Goal: Information Seeking & Learning: Stay updated

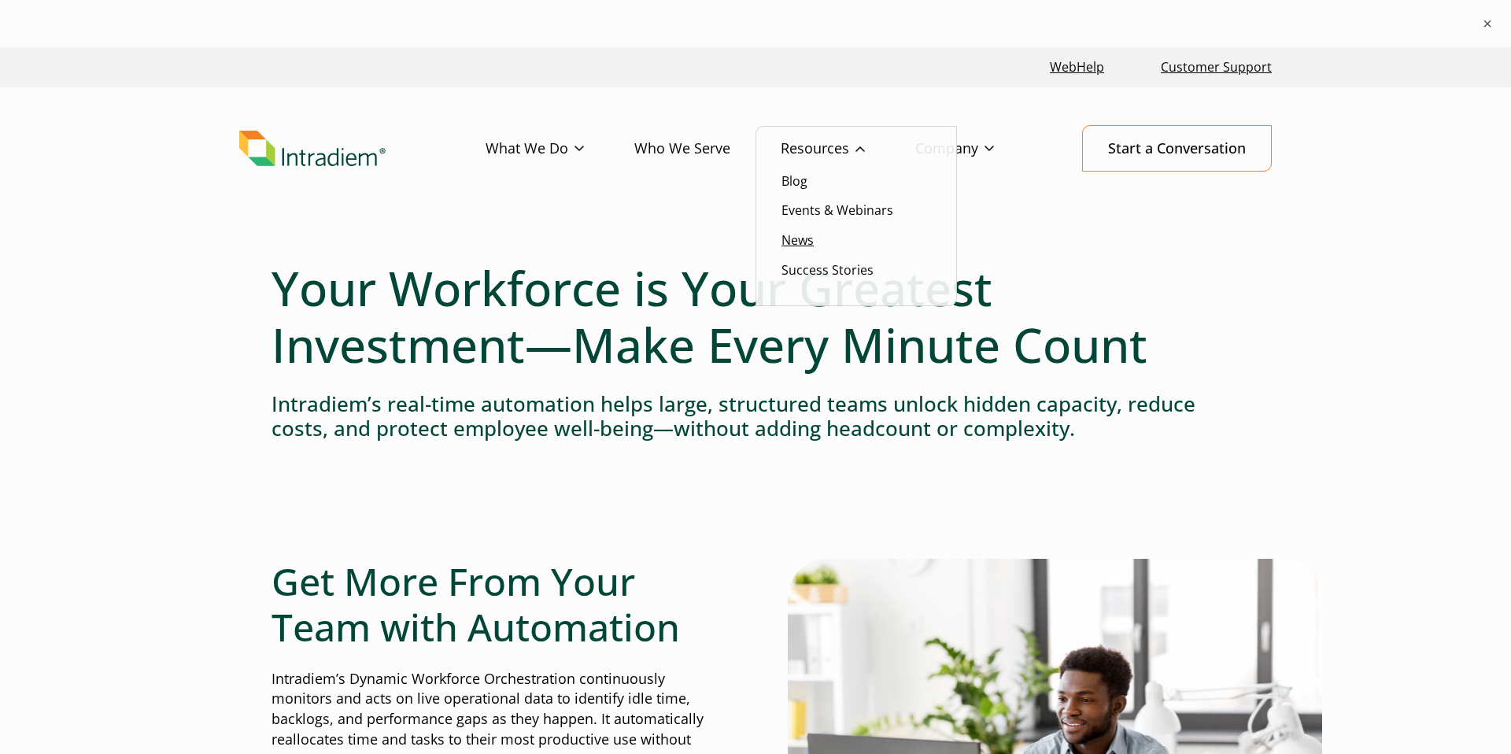
click at [803, 234] on link "News" at bounding box center [797, 239] width 32 height 17
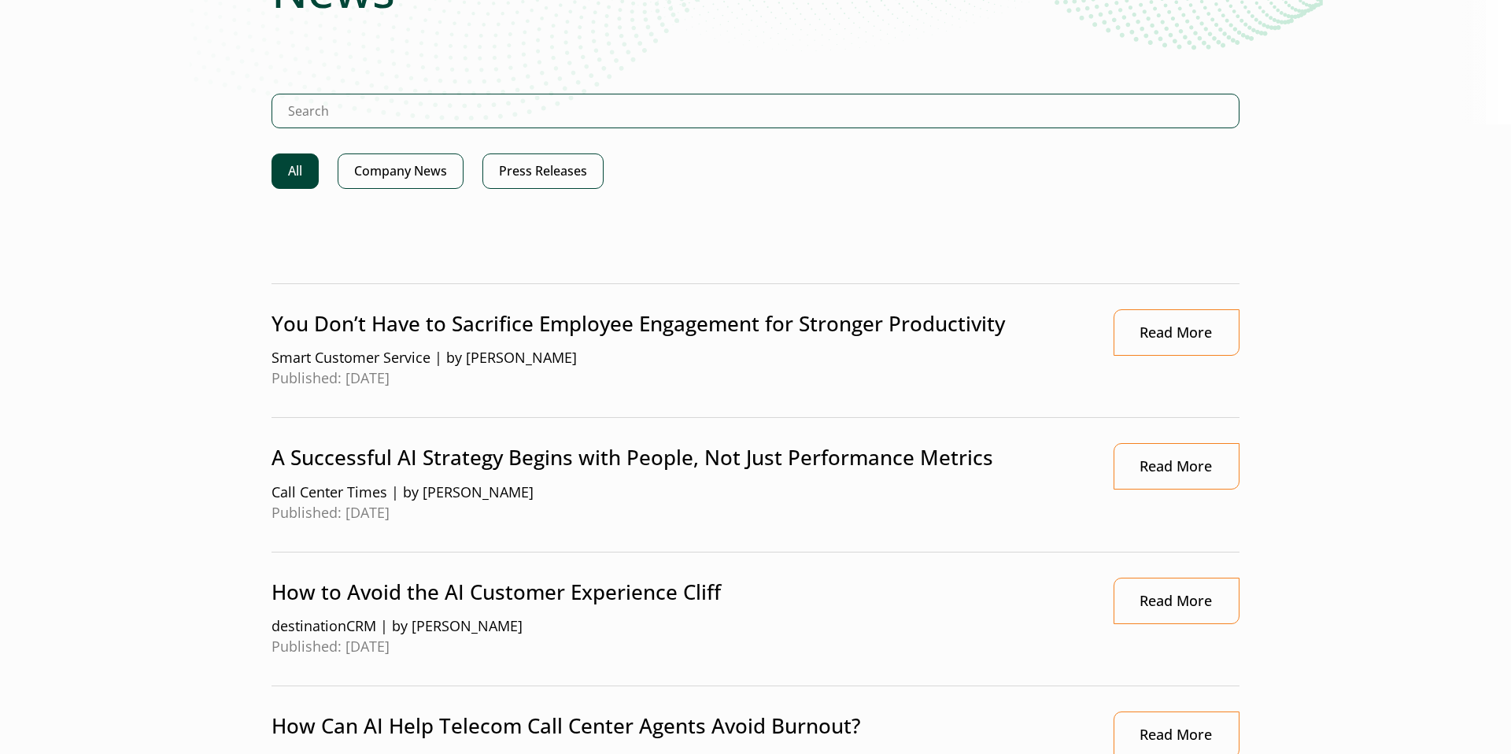
scroll to position [277, 0]
click at [660, 322] on p "You Don’t Have to Sacrifice Employee Engagement for Stronger Productivity" at bounding box center [676, 322] width 810 height 29
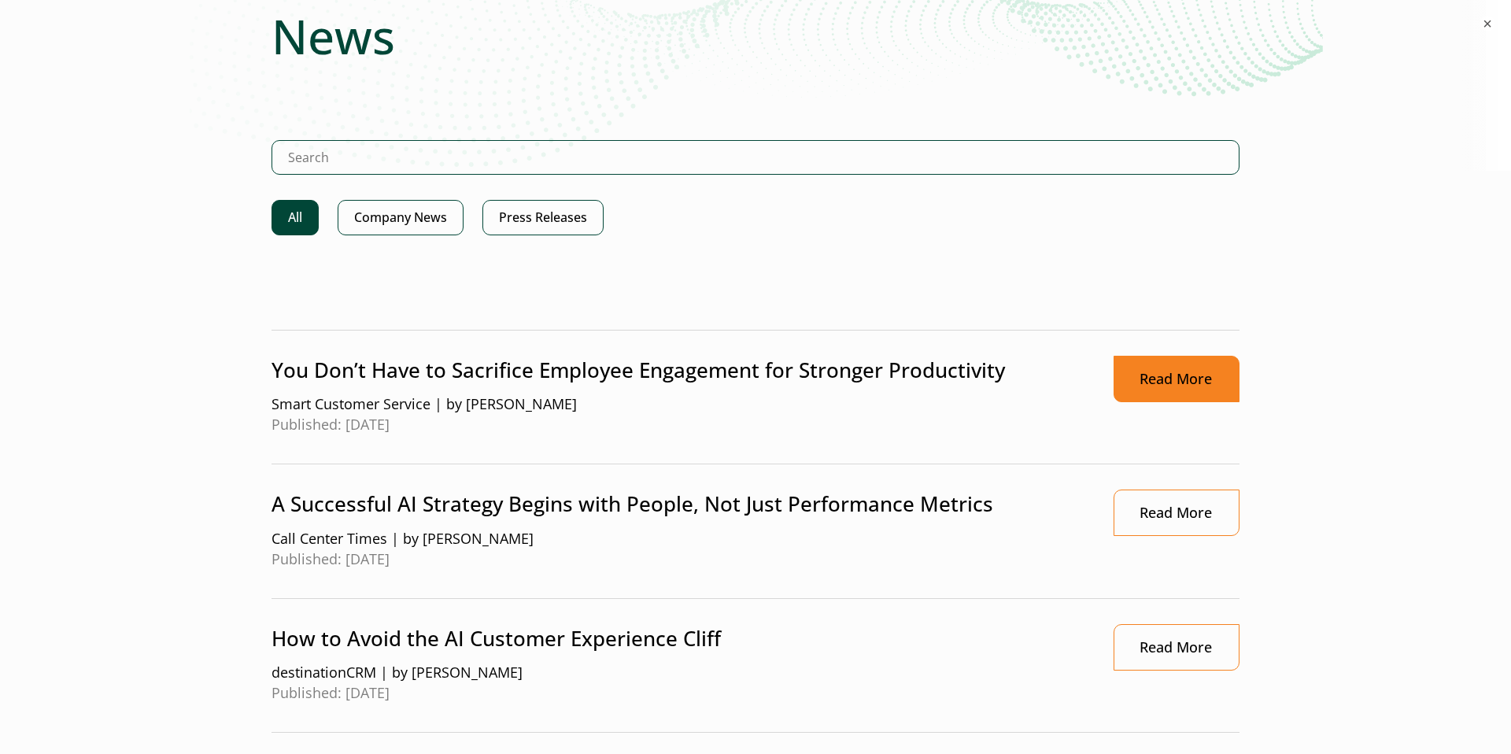
click at [1147, 382] on link "Read More" at bounding box center [1176, 379] width 126 height 46
